Goal: Complete application form

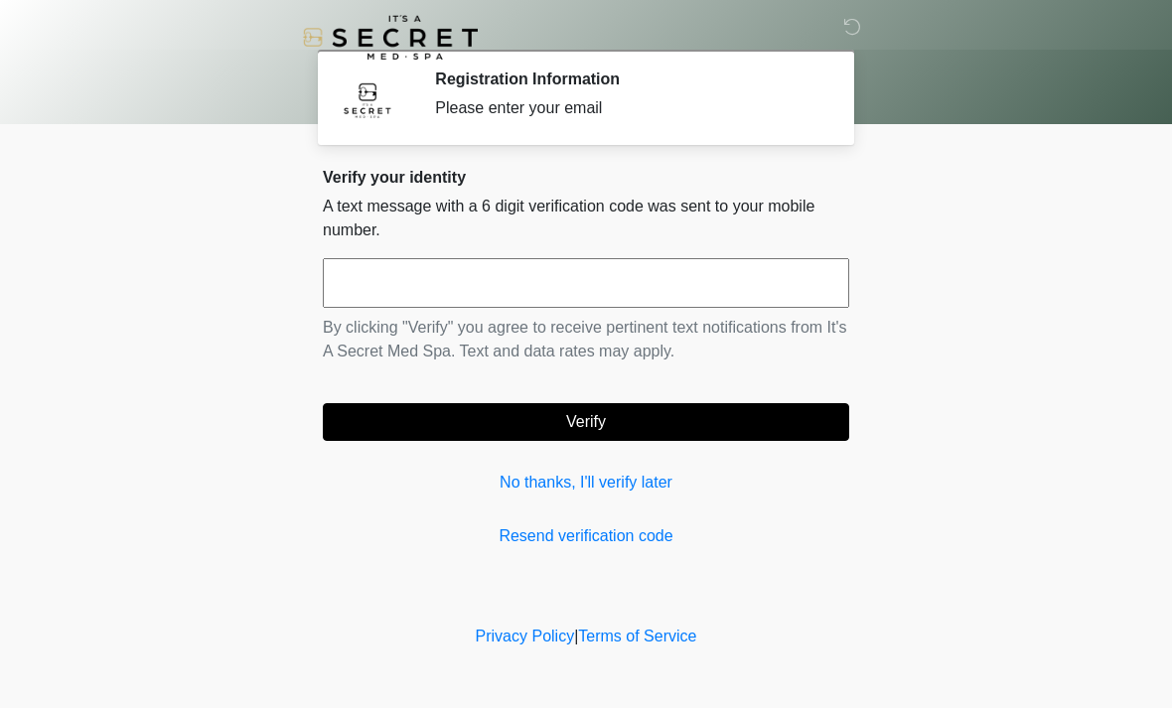
click at [629, 259] on input "text" at bounding box center [586, 283] width 526 height 50
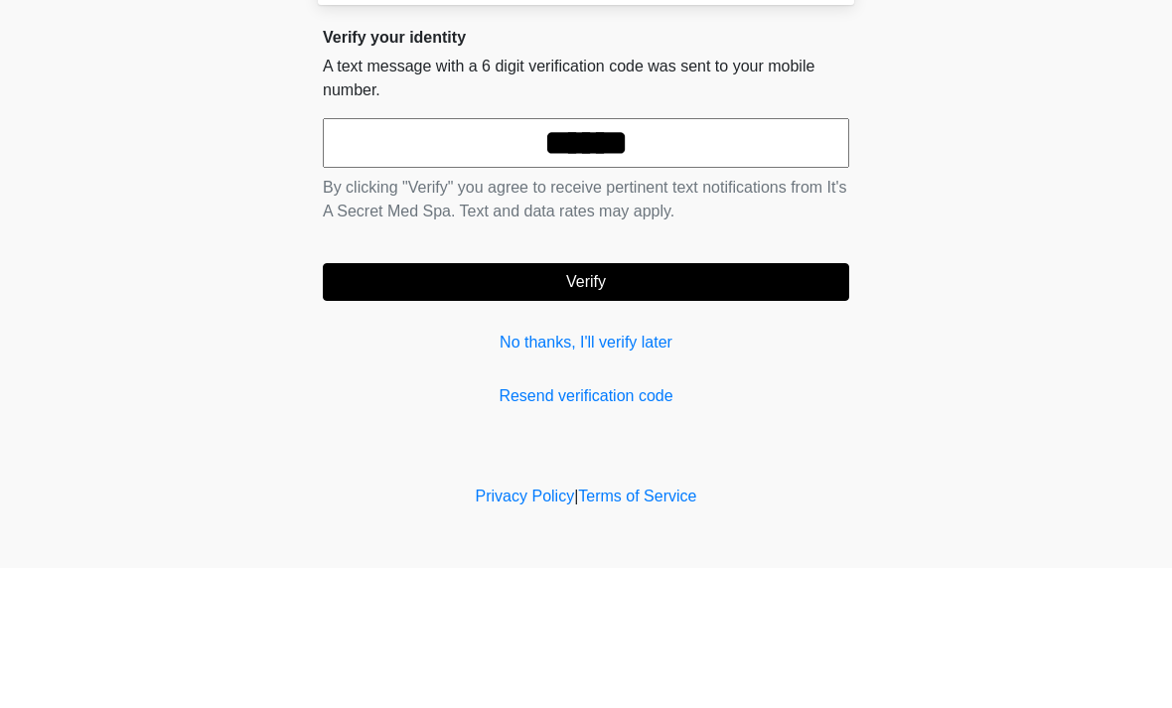
type input "******"
click at [748, 403] on button "Verify" at bounding box center [586, 422] width 526 height 38
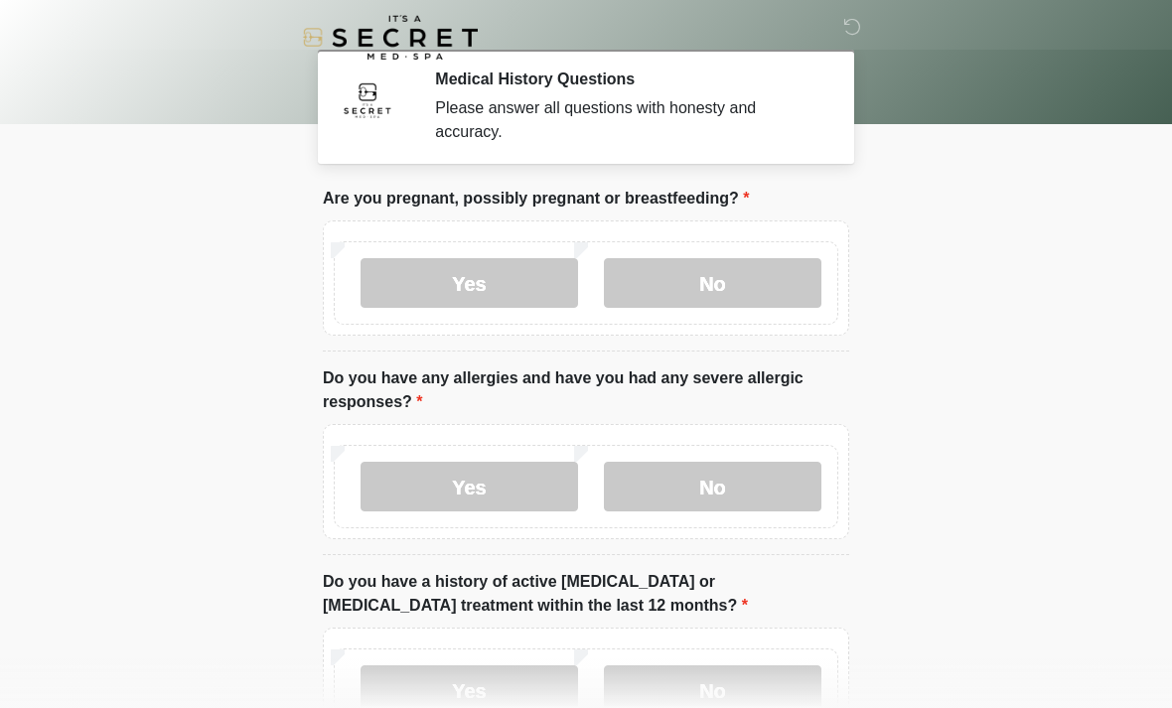
click at [751, 275] on label "No" at bounding box center [713, 283] width 218 height 50
click at [745, 484] on label "No" at bounding box center [713, 487] width 218 height 50
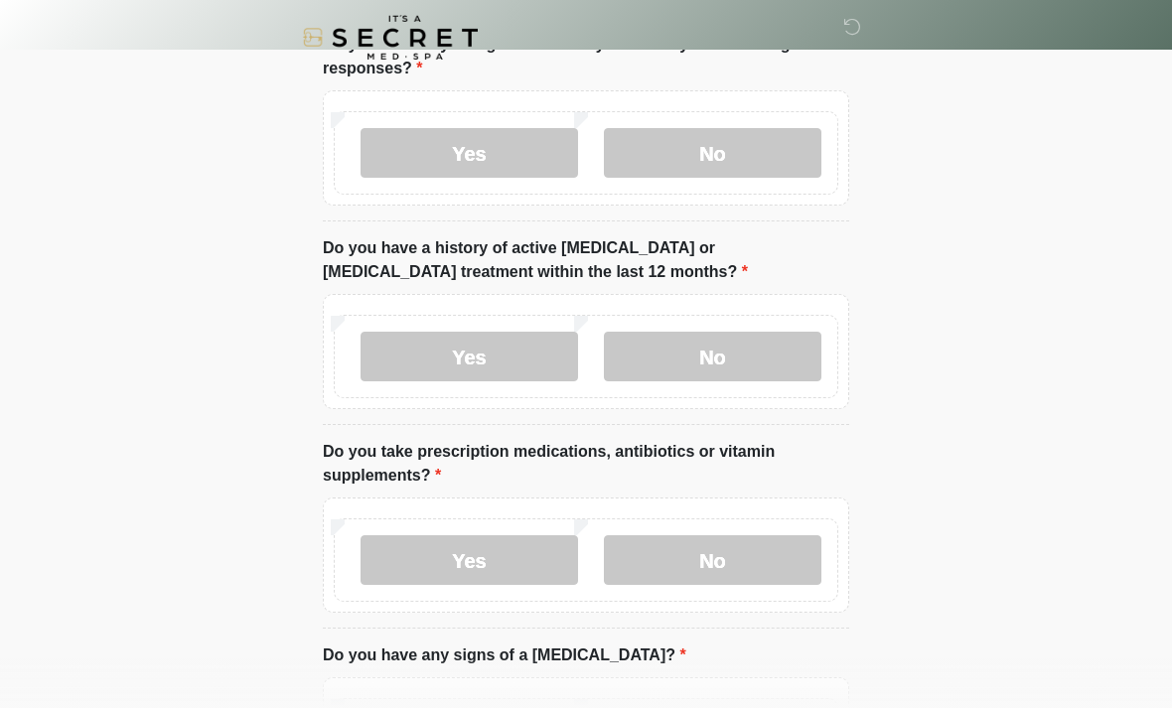
scroll to position [337, 0]
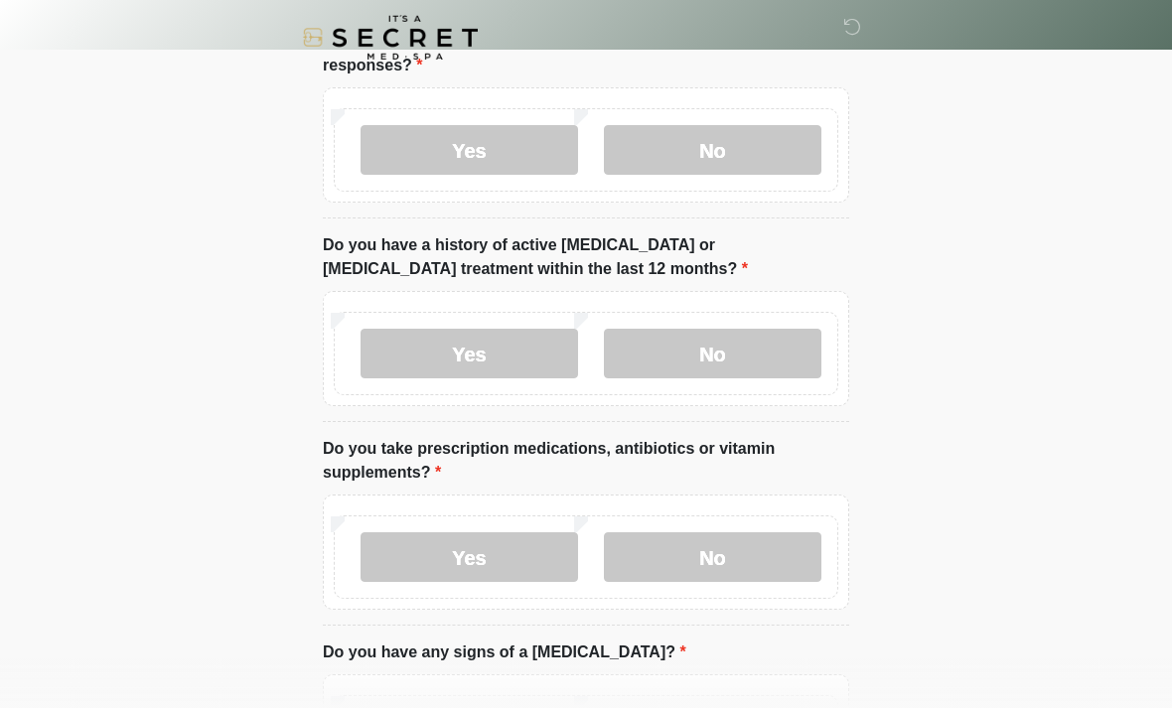
click at [776, 345] on label "No" at bounding box center [713, 354] width 218 height 50
click at [734, 559] on label "No" at bounding box center [713, 557] width 218 height 50
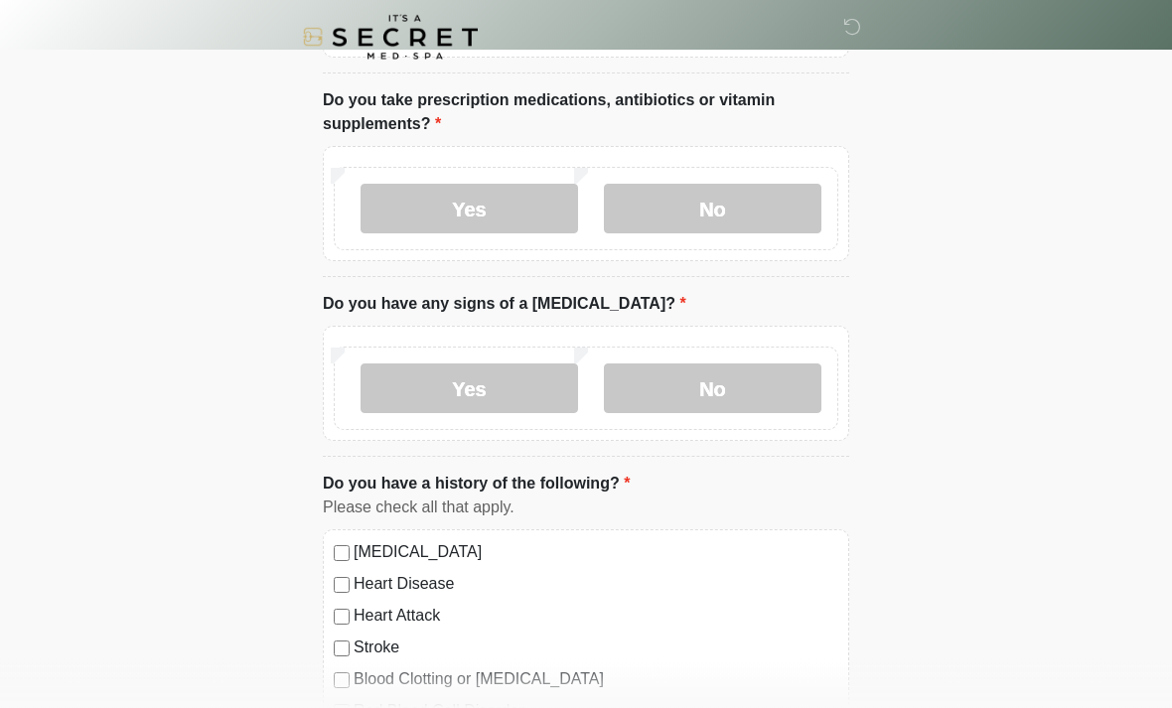
click at [774, 389] on label "No" at bounding box center [713, 390] width 218 height 50
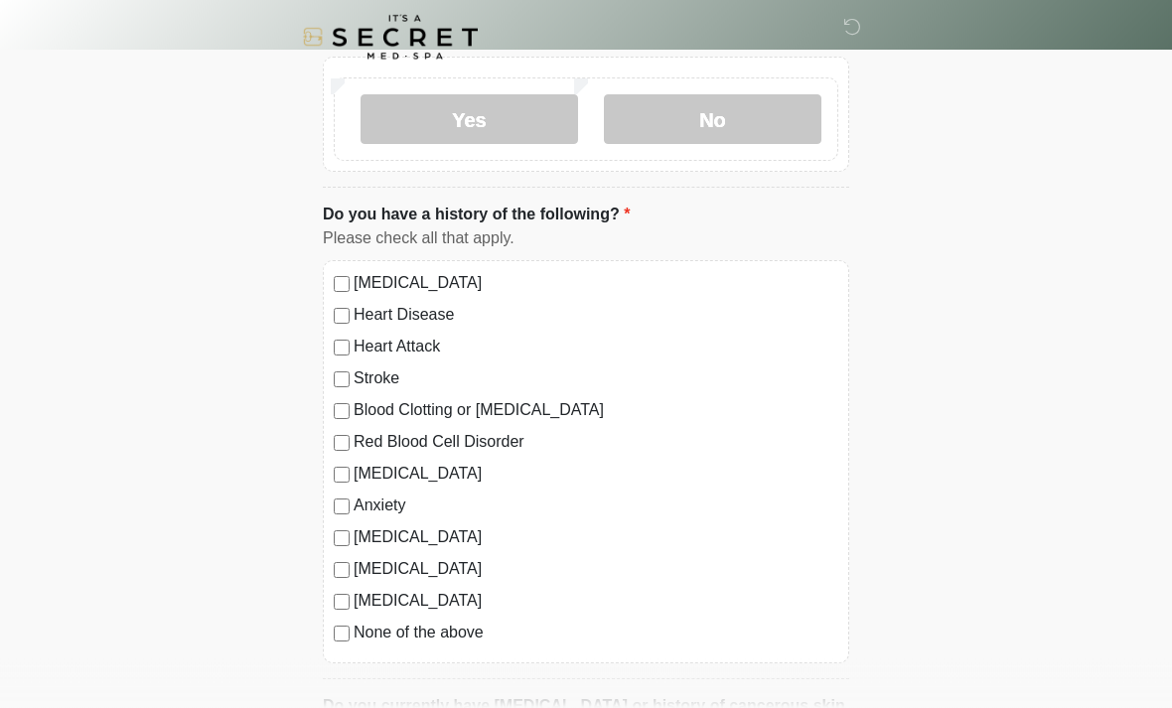
scroll to position [955, 0]
click at [364, 626] on label "None of the above" at bounding box center [596, 633] width 485 height 24
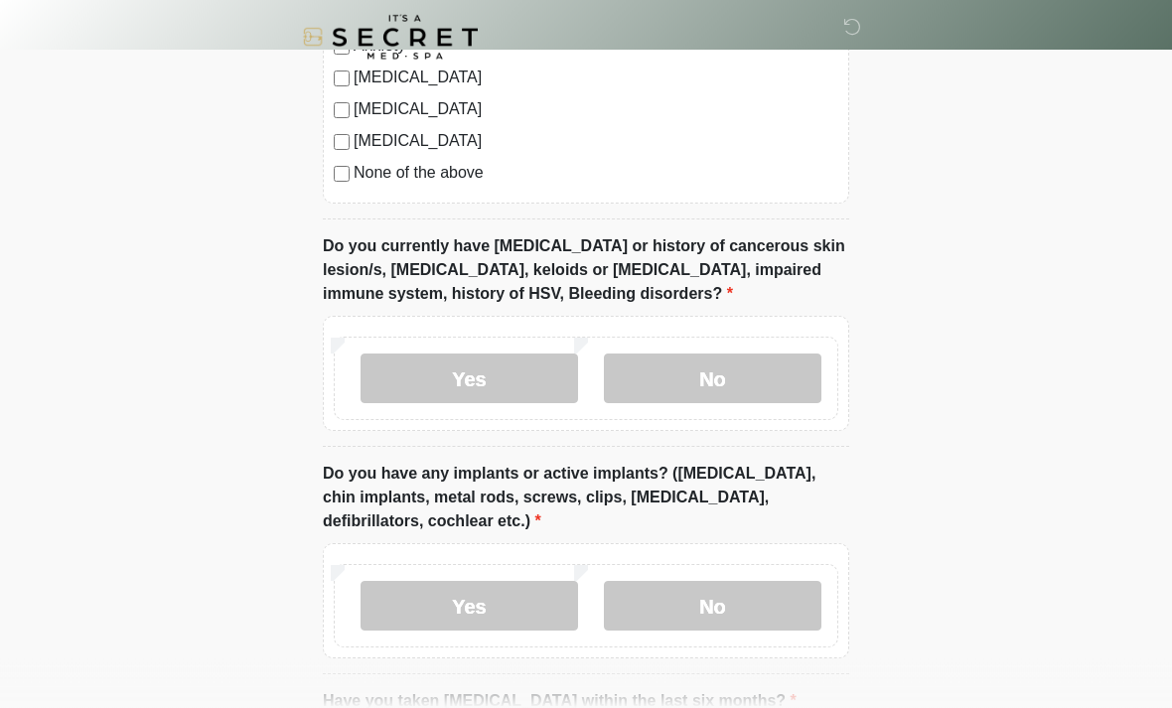
scroll to position [1415, 0]
click at [524, 367] on label "Yes" at bounding box center [470, 379] width 218 height 50
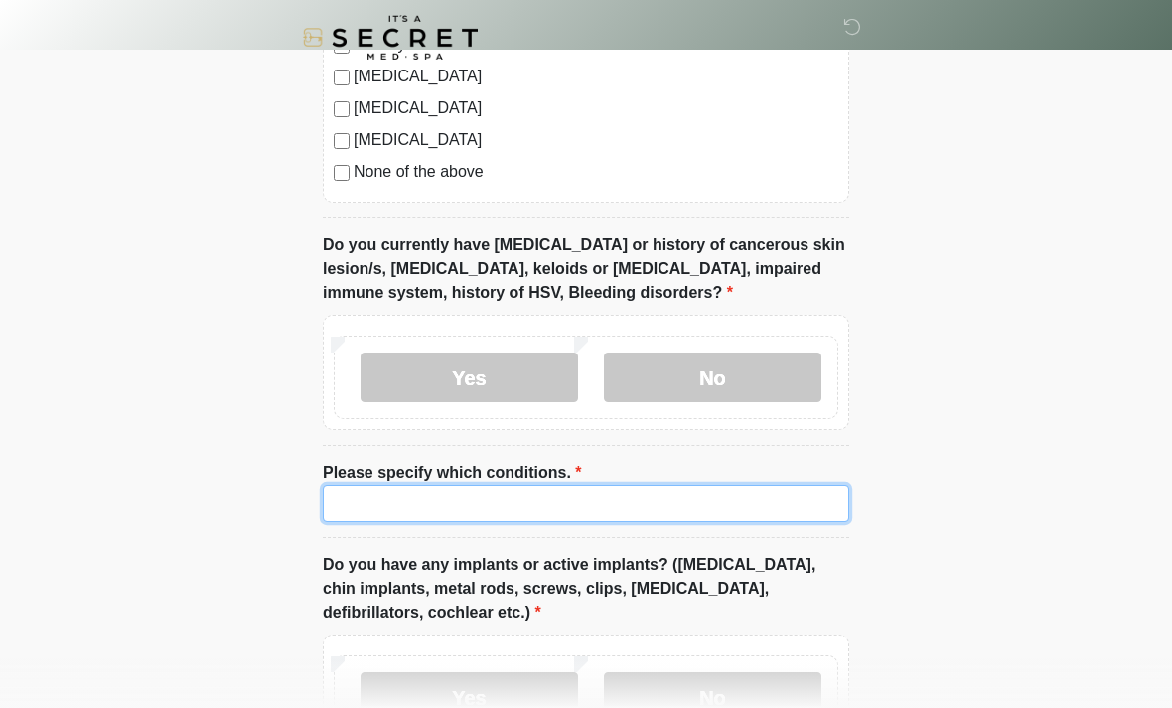
click at [766, 500] on input "Please specify which conditions." at bounding box center [586, 504] width 526 height 38
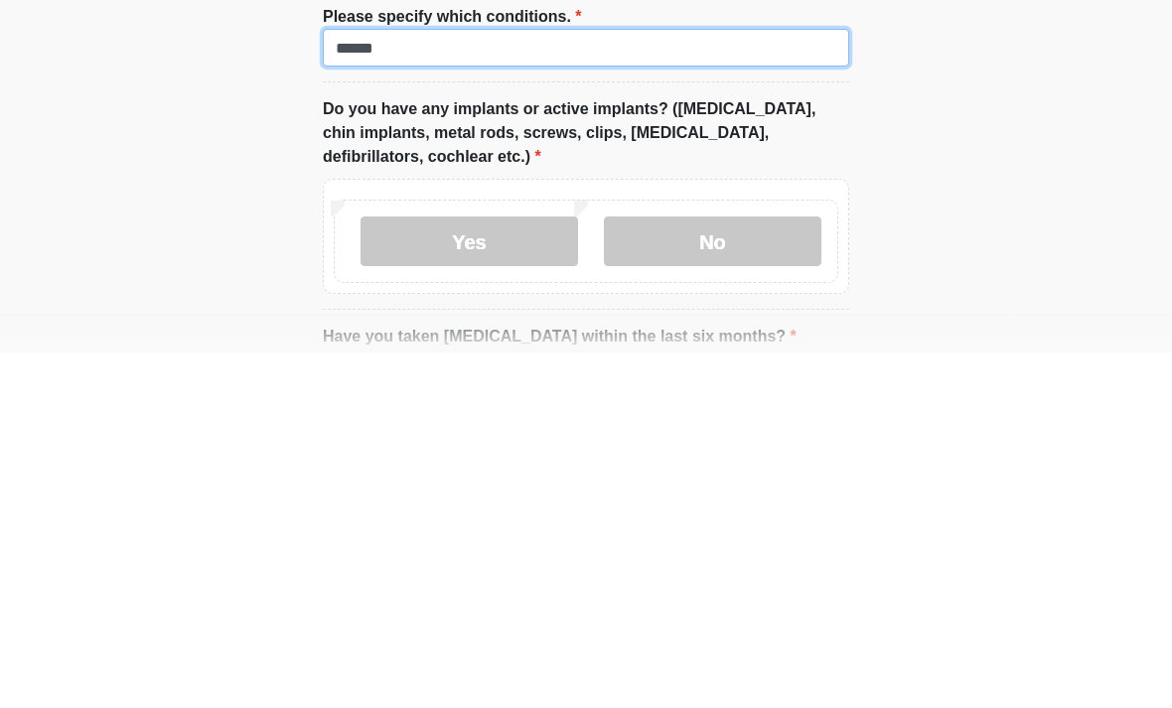
scroll to position [1517, 0]
type input "******"
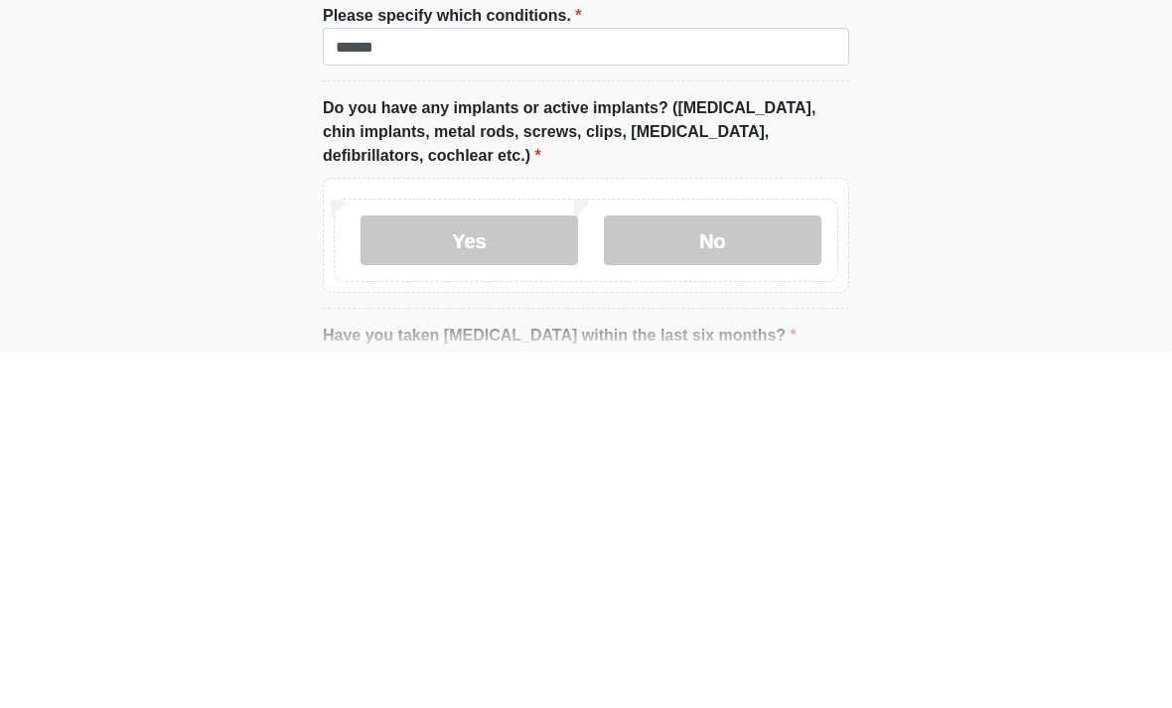
click at [701, 571] on label "No" at bounding box center [713, 596] width 218 height 50
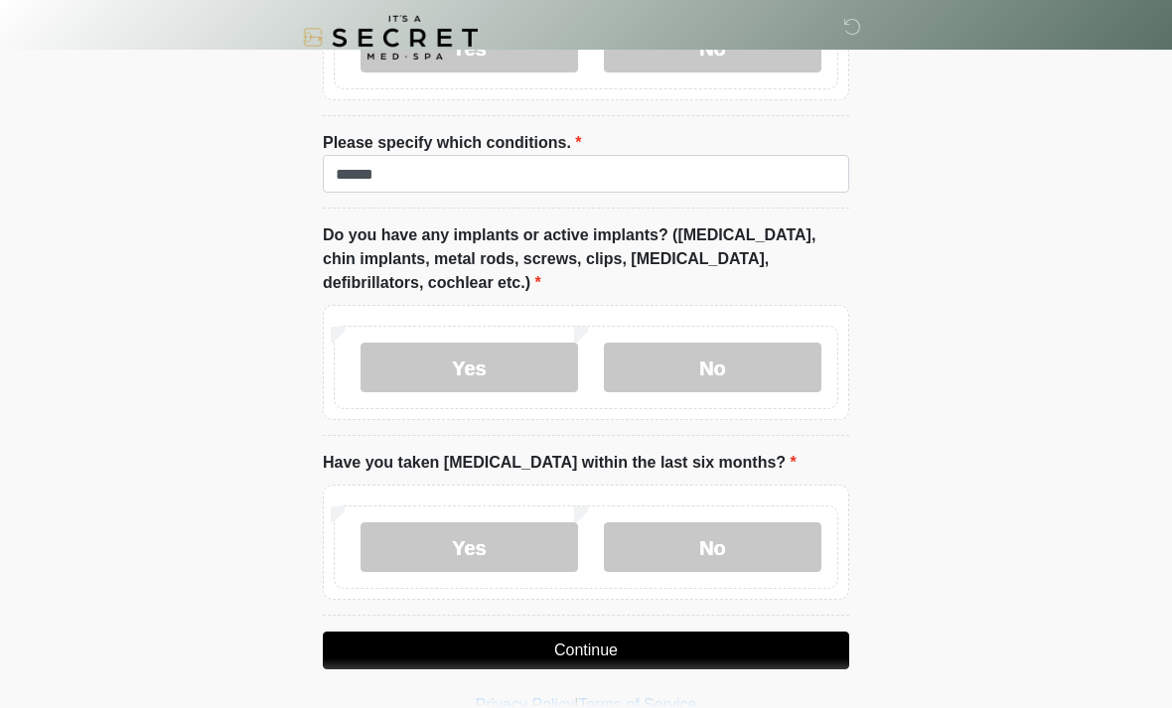
click at [689, 539] on label "No" at bounding box center [713, 548] width 218 height 50
click at [629, 646] on button "Continue" at bounding box center [586, 651] width 526 height 38
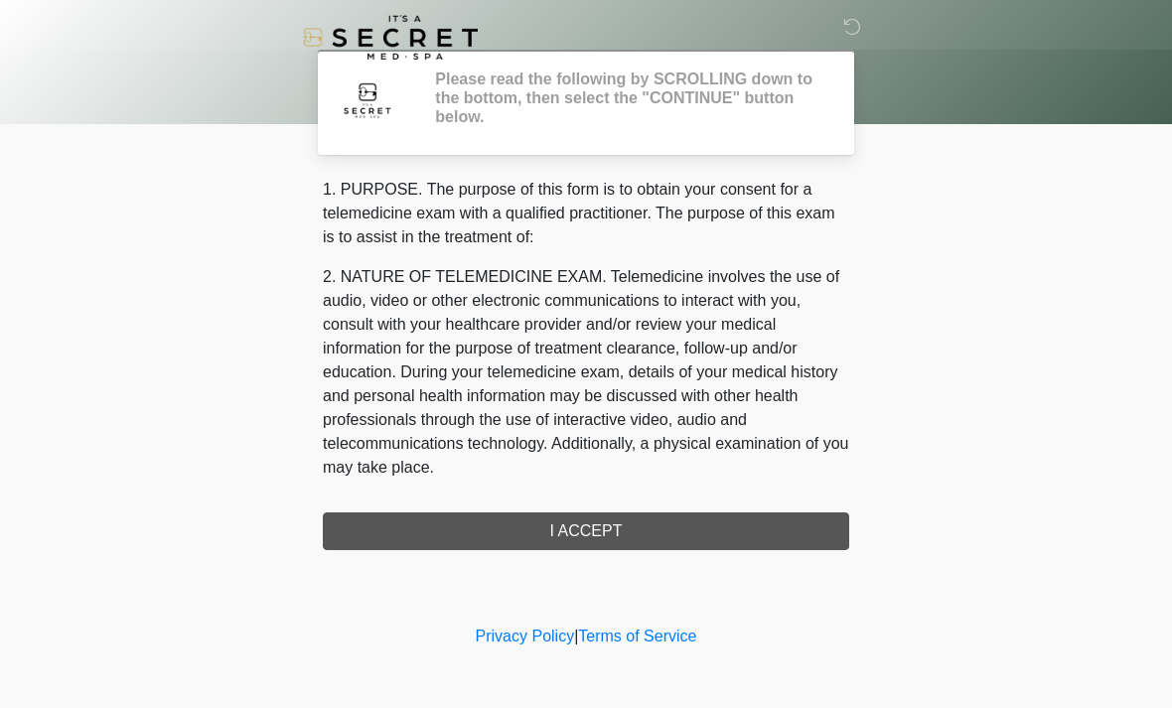
scroll to position [0, 0]
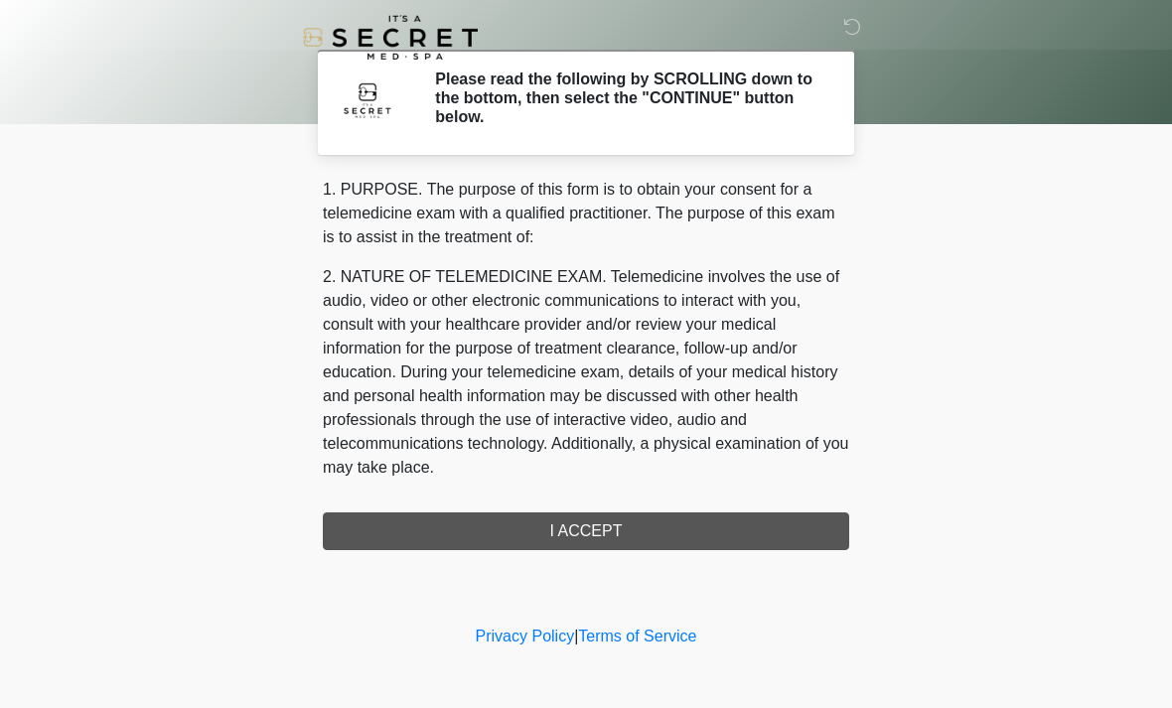
click at [663, 532] on div "1. PURPOSE. The purpose of this form is to obtain your consent for a telemedici…" at bounding box center [586, 364] width 526 height 373
click at [647, 530] on div "1. PURPOSE. The purpose of this form is to obtain your consent for a telemedici…" at bounding box center [586, 364] width 526 height 373
click at [758, 524] on div "1. PURPOSE. The purpose of this form is to obtain your consent for a telemedici…" at bounding box center [586, 364] width 526 height 373
click at [776, 536] on div "1. PURPOSE. The purpose of this form is to obtain your consent for a telemedici…" at bounding box center [586, 364] width 526 height 373
click at [576, 525] on div "1. PURPOSE. The purpose of this form is to obtain your consent for a telemedici…" at bounding box center [586, 364] width 526 height 373
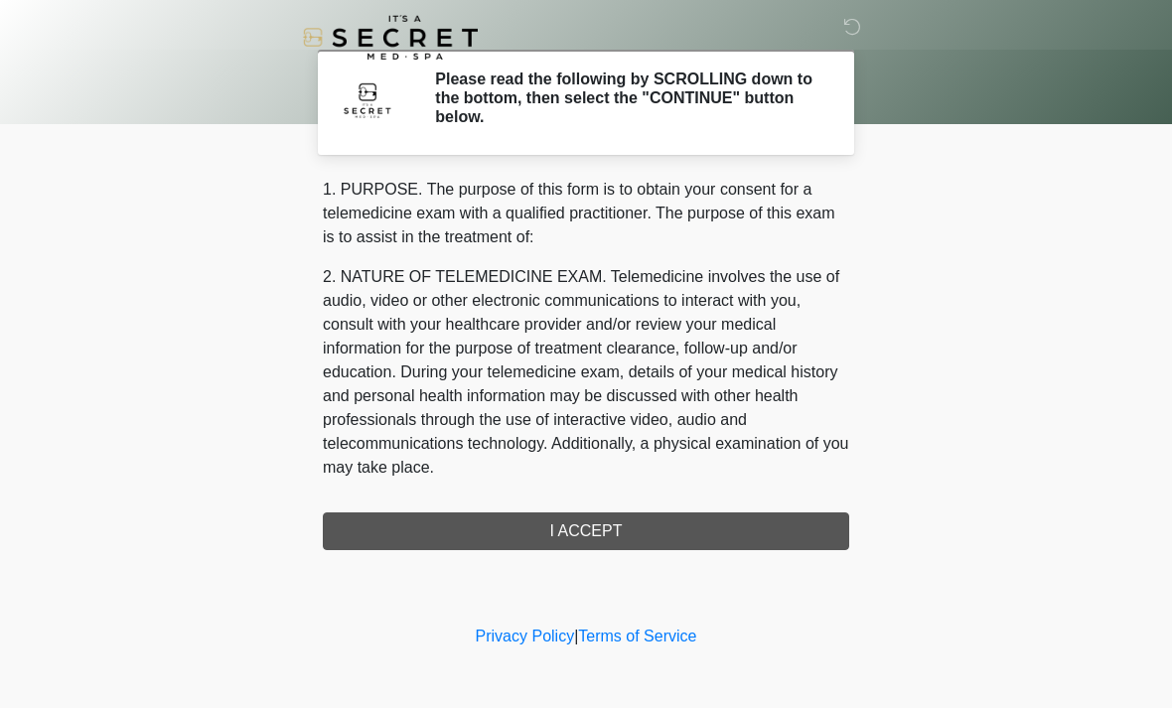
click at [622, 524] on div "1. PURPOSE. The purpose of this form is to obtain your consent for a telemedici…" at bounding box center [586, 364] width 526 height 373
click at [629, 532] on div "1. PURPOSE. The purpose of this form is to obtain your consent for a telemedici…" at bounding box center [586, 364] width 526 height 373
click at [634, 544] on div "1. PURPOSE. The purpose of this form is to obtain your consent for a telemedici…" at bounding box center [586, 364] width 526 height 373
click at [631, 518] on div "1. PURPOSE. The purpose of this form is to obtain your consent for a telemedici…" at bounding box center [586, 364] width 526 height 373
click at [603, 534] on div "1. PURPOSE. The purpose of this form is to obtain your consent for a telemedici…" at bounding box center [586, 364] width 526 height 373
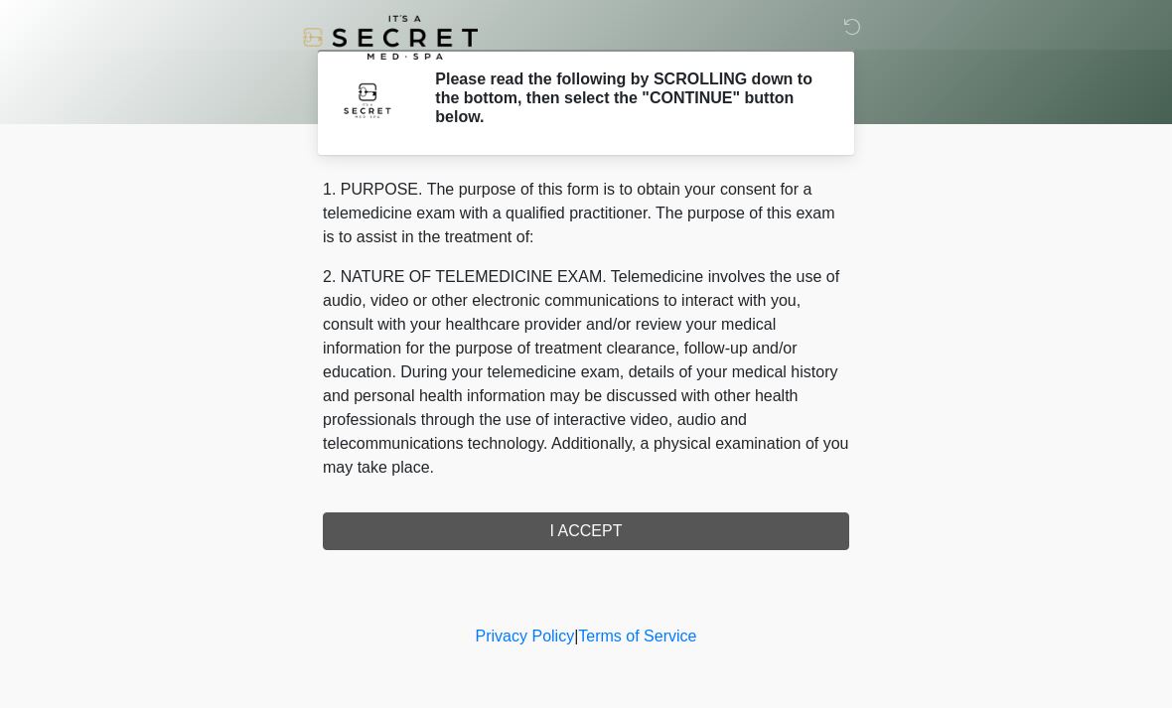
click at [603, 531] on div "1. PURPOSE. The purpose of this form is to obtain your consent for a telemedici…" at bounding box center [586, 364] width 526 height 373
click at [584, 525] on div "1. PURPOSE. The purpose of this form is to obtain your consent for a telemedici…" at bounding box center [586, 364] width 526 height 373
click at [616, 525] on div "1. PURPOSE. The purpose of this form is to obtain your consent for a telemedici…" at bounding box center [586, 364] width 526 height 373
click at [745, 521] on div "1. PURPOSE. The purpose of this form is to obtain your consent for a telemedici…" at bounding box center [586, 364] width 526 height 373
click at [565, 528] on div "1. PURPOSE. The purpose of this form is to obtain your consent for a telemedici…" at bounding box center [586, 364] width 526 height 373
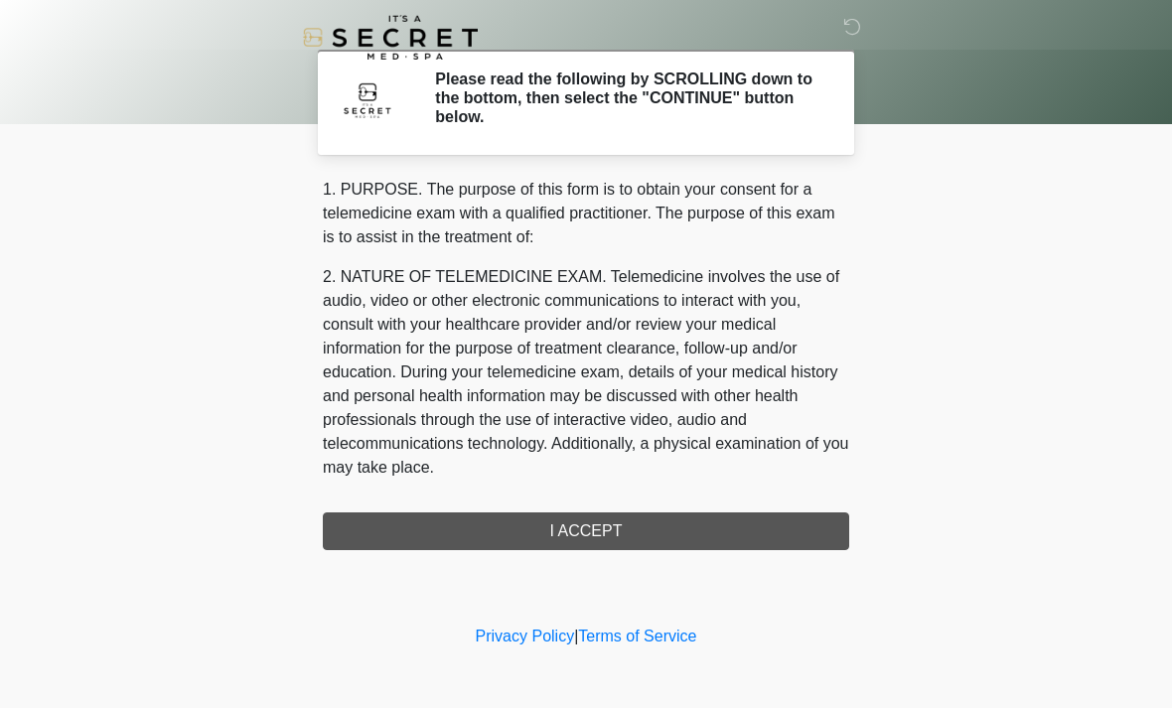
click at [595, 528] on div "1. PURPOSE. The purpose of this form is to obtain your consent for a telemedici…" at bounding box center [586, 364] width 526 height 373
click at [594, 530] on div "1. PURPOSE. The purpose of this form is to obtain your consent for a telemedici…" at bounding box center [586, 364] width 526 height 373
click at [586, 534] on div "1. PURPOSE. The purpose of this form is to obtain your consent for a telemedici…" at bounding box center [586, 364] width 526 height 373
click at [598, 535] on div "1. PURPOSE. The purpose of this form is to obtain your consent for a telemedici…" at bounding box center [586, 364] width 526 height 373
click at [650, 536] on div "1. PURPOSE. The purpose of this form is to obtain your consent for a telemedici…" at bounding box center [586, 364] width 526 height 373
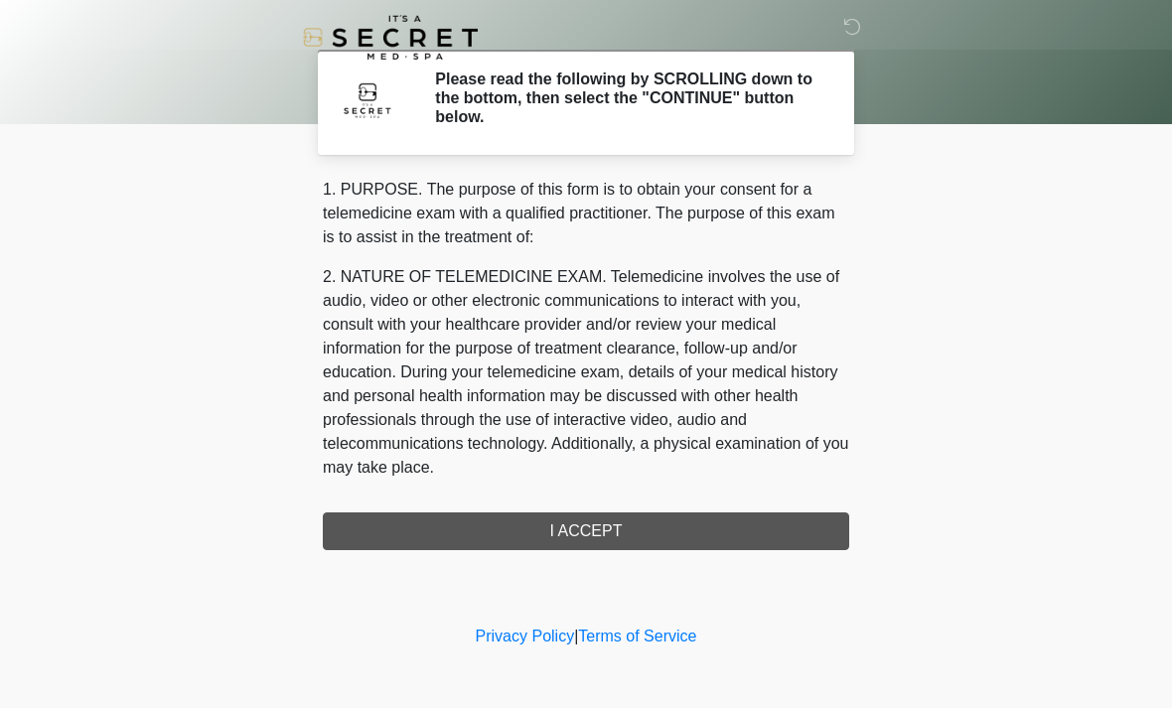
click at [650, 536] on div "1. PURPOSE. The purpose of this form is to obtain your consent for a telemedici…" at bounding box center [586, 364] width 526 height 373
click at [659, 528] on div "1. PURPOSE. The purpose of this form is to obtain your consent for a telemedici…" at bounding box center [586, 364] width 526 height 373
click at [852, 21] on icon at bounding box center [852, 27] width 18 height 18
click at [577, 519] on div "1. PURPOSE. The purpose of this form is to obtain your consent for a telemedici…" at bounding box center [586, 364] width 526 height 373
click at [576, 518] on div "1. PURPOSE. The purpose of this form is to obtain your consent for a telemedici…" at bounding box center [586, 364] width 526 height 373
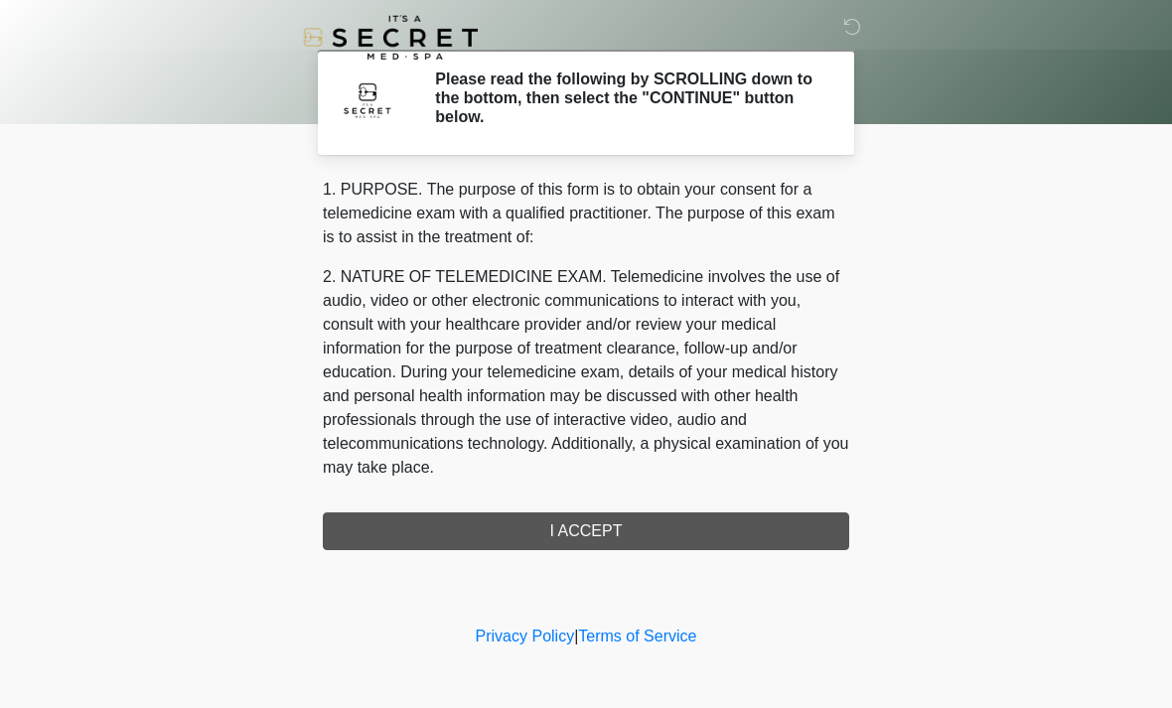
click at [586, 526] on div "1. PURPOSE. The purpose of this form is to obtain your consent for a telemedici…" at bounding box center [586, 364] width 526 height 373
click at [576, 533] on div "1. PURPOSE. The purpose of this form is to obtain your consent for a telemedici…" at bounding box center [586, 364] width 526 height 373
click at [575, 535] on div "1. PURPOSE. The purpose of this form is to obtain your consent for a telemedici…" at bounding box center [586, 364] width 526 height 373
click at [1019, 483] on body "‎ ‎ Please read the following by SCROLLING down to the bottom, then select the …" at bounding box center [586, 354] width 1172 height 708
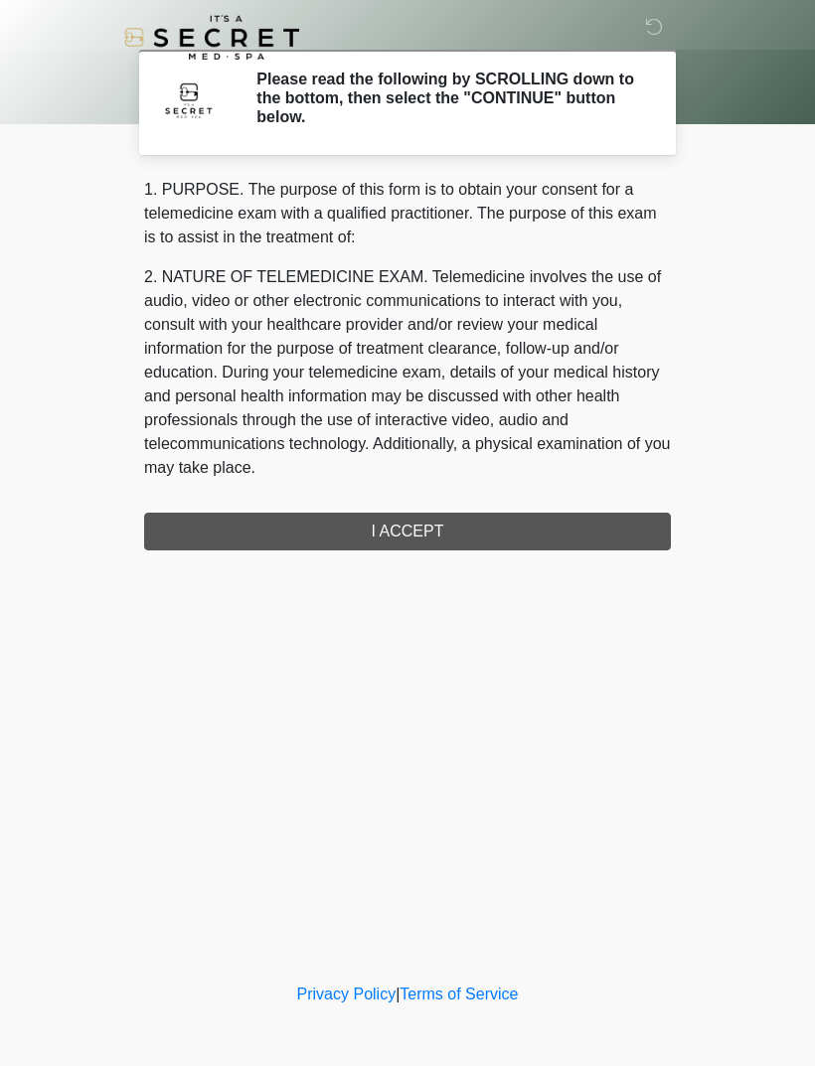
click at [618, 528] on div "1. PURPOSE. The purpose of this form is to obtain your consent for a telemedici…" at bounding box center [407, 364] width 526 height 373
click at [618, 518] on div "1. PURPOSE. The purpose of this form is to obtain your consent for a telemedici…" at bounding box center [407, 364] width 526 height 373
click at [643, 504] on div "1. PURPOSE. The purpose of this form is to obtain your consent for a telemedici…" at bounding box center [407, 364] width 526 height 373
click at [600, 523] on div "1. PURPOSE. The purpose of this form is to obtain your consent for a telemedici…" at bounding box center [407, 364] width 526 height 373
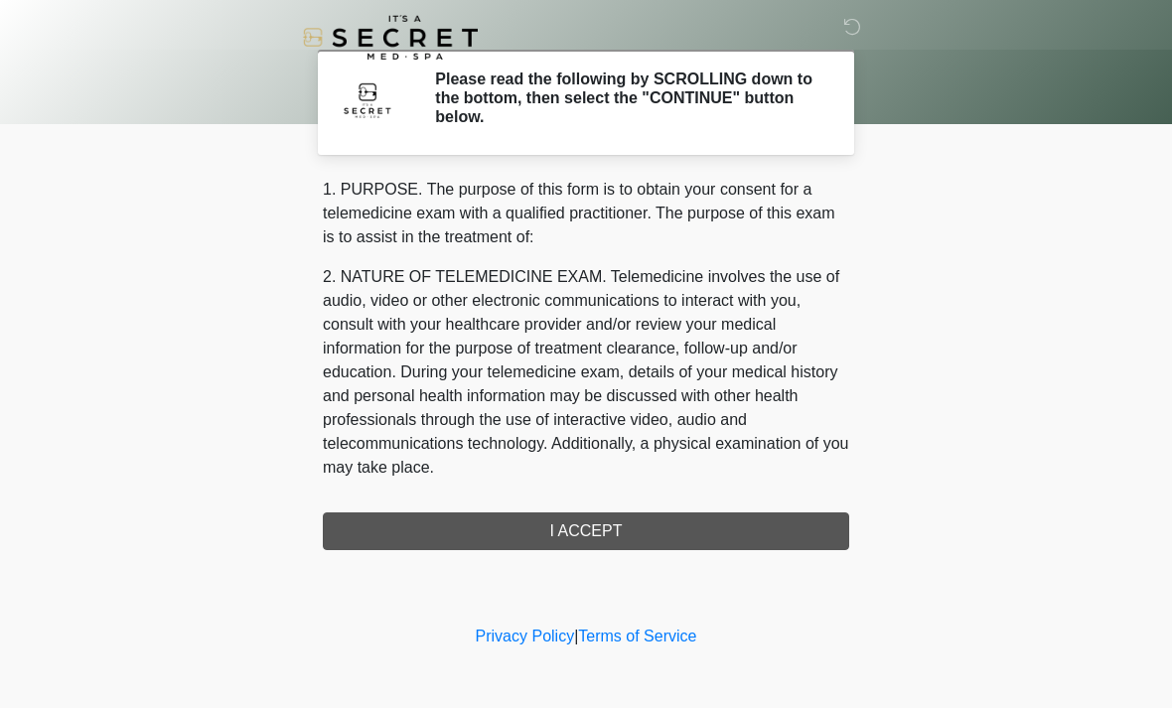
click at [607, 527] on div "1. PURPOSE. The purpose of this form is to obtain your consent for a telemedici…" at bounding box center [586, 364] width 526 height 373
click at [612, 526] on div "1. PURPOSE. The purpose of this form is to obtain your consent for a telemedici…" at bounding box center [586, 364] width 526 height 373
click at [602, 531] on div "1. PURPOSE. The purpose of this form is to obtain your consent for a telemedici…" at bounding box center [586, 364] width 526 height 373
click at [605, 535] on div "1. PURPOSE. The purpose of this form is to obtain your consent for a telemedici…" at bounding box center [586, 364] width 526 height 373
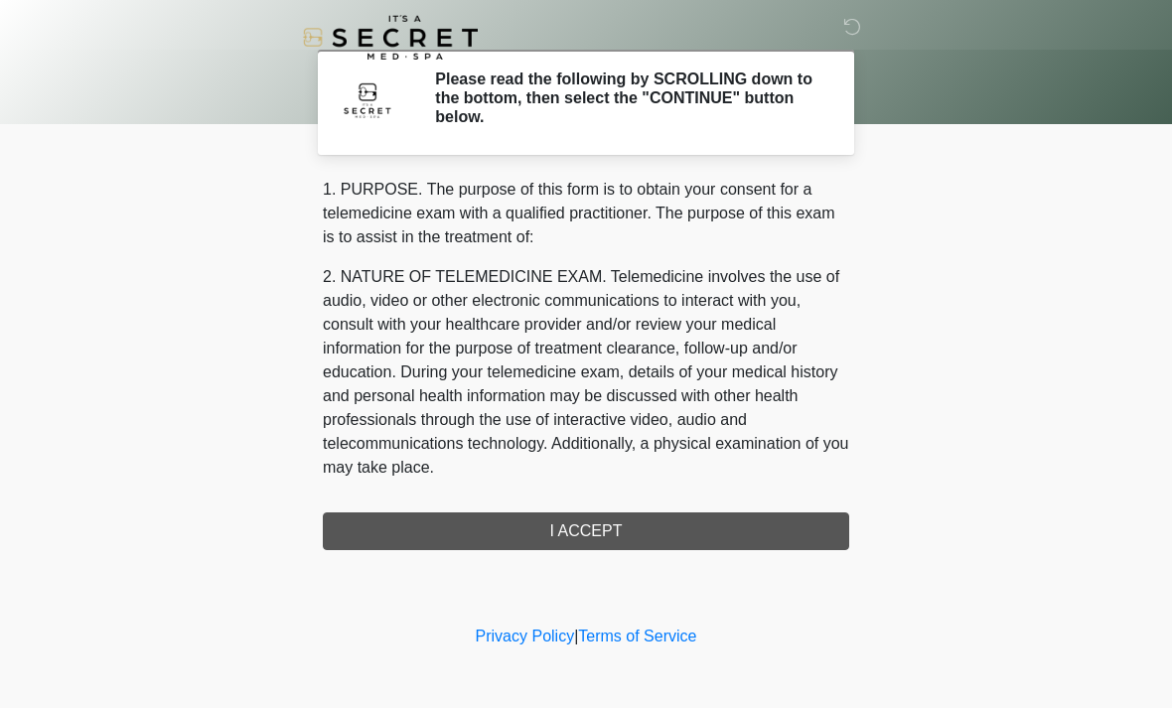
click at [637, 523] on div "1. PURPOSE. The purpose of this form is to obtain your consent for a telemedici…" at bounding box center [586, 364] width 526 height 373
click at [596, 541] on div "1. PURPOSE. The purpose of this form is to obtain your consent for a telemedici…" at bounding box center [586, 364] width 526 height 373
click at [556, 536] on div "1. PURPOSE. The purpose of this form is to obtain your consent for a telemedici…" at bounding box center [586, 364] width 526 height 373
click at [590, 524] on div "1. PURPOSE. The purpose of this form is to obtain your consent for a telemedici…" at bounding box center [586, 364] width 526 height 373
click at [648, 537] on div "1. PURPOSE. The purpose of this form is to obtain your consent for a telemedici…" at bounding box center [586, 364] width 526 height 373
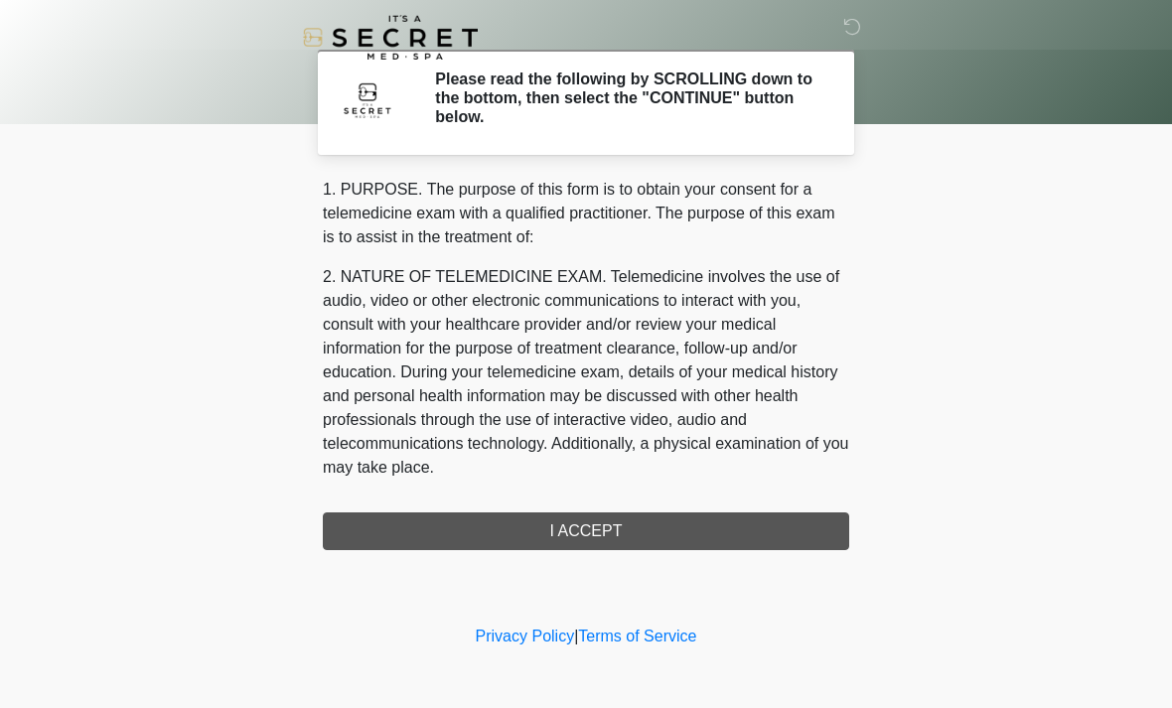
click at [689, 531] on div "1. PURPOSE. The purpose of this form is to obtain your consent for a telemedici…" at bounding box center [586, 364] width 526 height 373
click at [633, 527] on div "1. PURPOSE. The purpose of this form is to obtain your consent for a telemedici…" at bounding box center [586, 364] width 526 height 373
click at [598, 538] on div "1. PURPOSE. The purpose of this form is to obtain your consent for a telemedici…" at bounding box center [586, 364] width 526 height 373
click at [597, 538] on div "1. PURPOSE. The purpose of this form is to obtain your consent for a telemedici…" at bounding box center [586, 364] width 526 height 373
click at [475, 542] on div "1. PURPOSE. The purpose of this form is to obtain your consent for a telemedici…" at bounding box center [586, 364] width 526 height 373
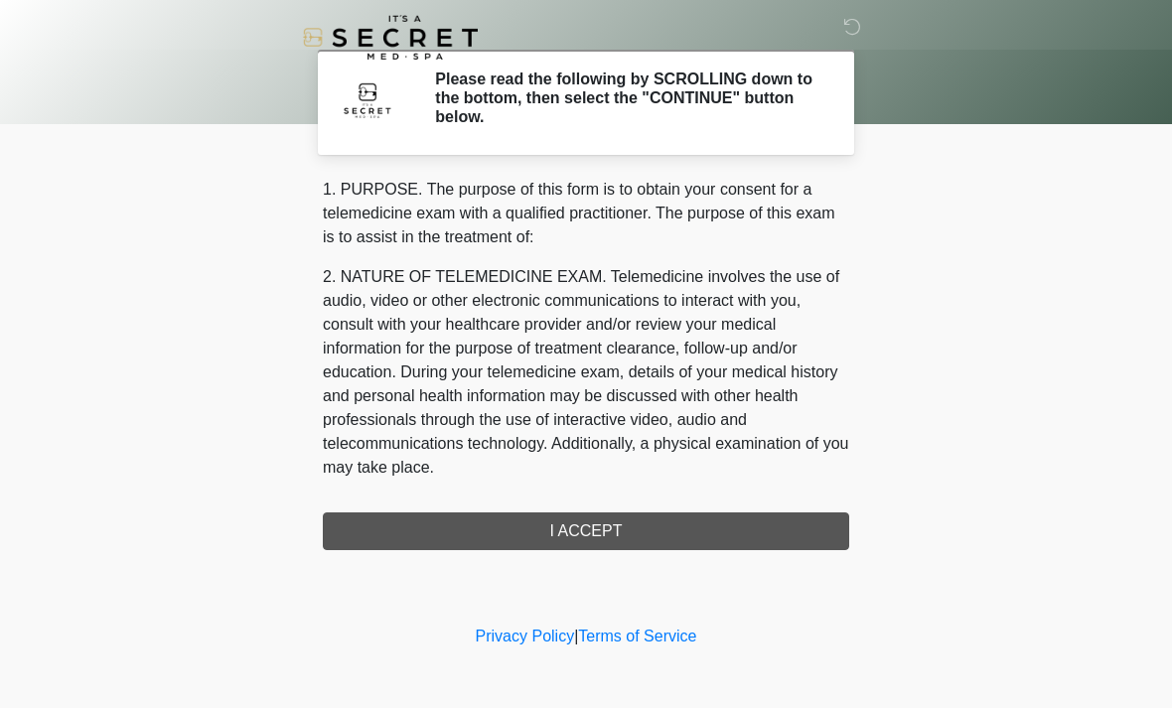
click at [472, 537] on div "1. PURPOSE. The purpose of this form is to obtain your consent for a telemedici…" at bounding box center [586, 364] width 526 height 373
click at [844, 30] on icon at bounding box center [852, 27] width 18 height 18
